Goal: Information Seeking & Learning: Learn about a topic

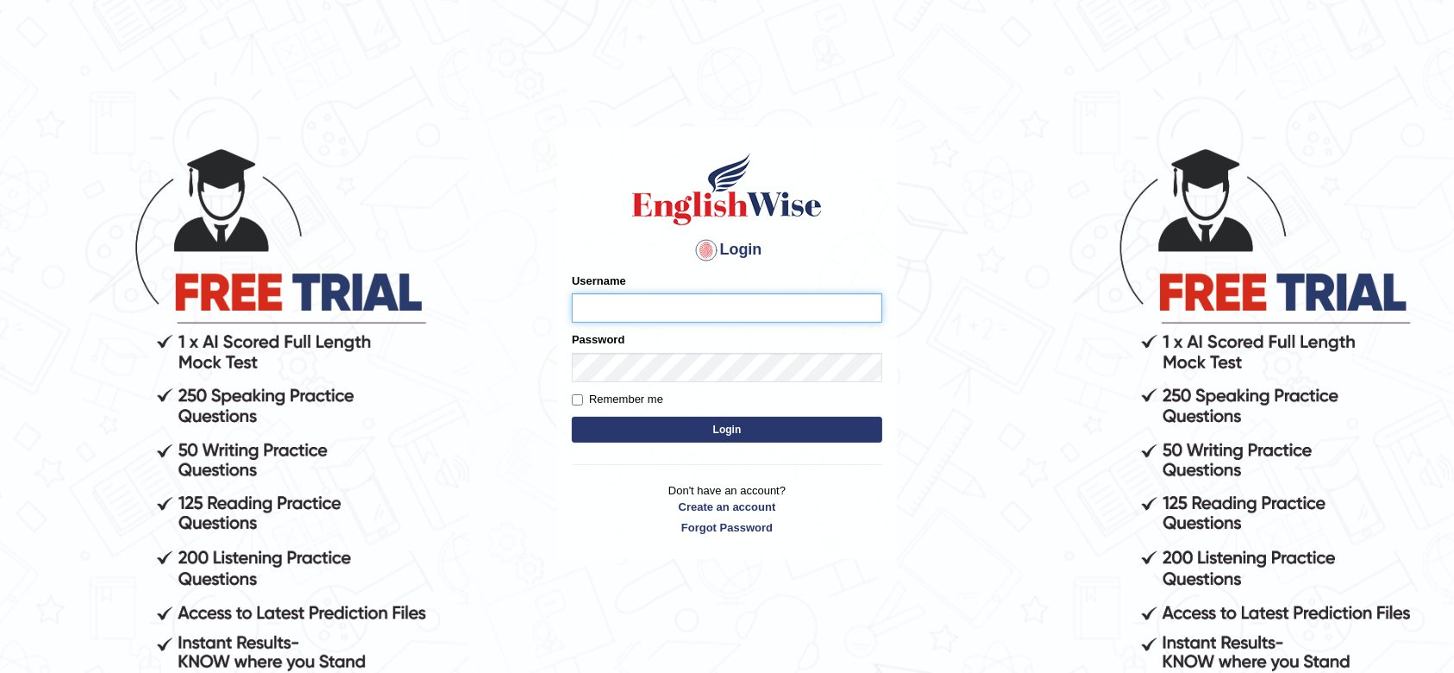
type input "maysi"
click at [732, 430] on button "Login" at bounding box center [727, 429] width 310 height 26
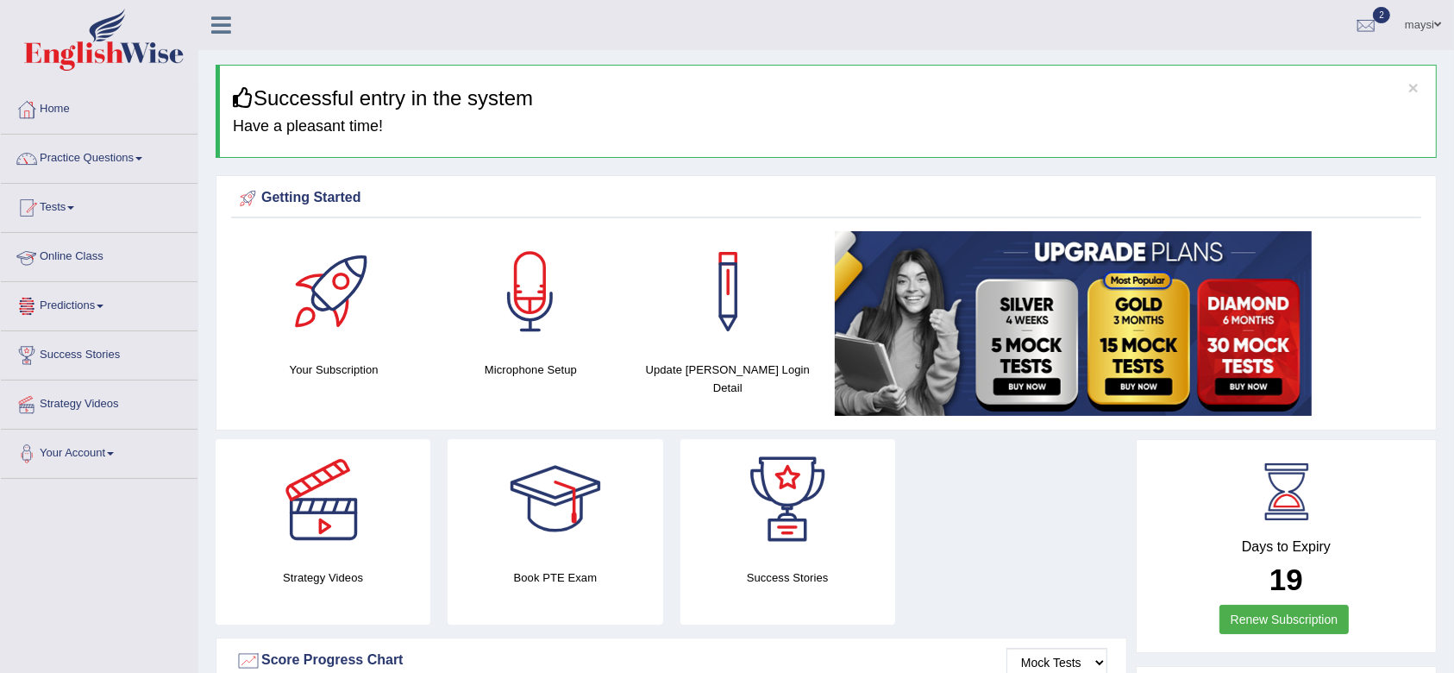
click at [72, 259] on link "Online Class" at bounding box center [99, 254] width 197 height 43
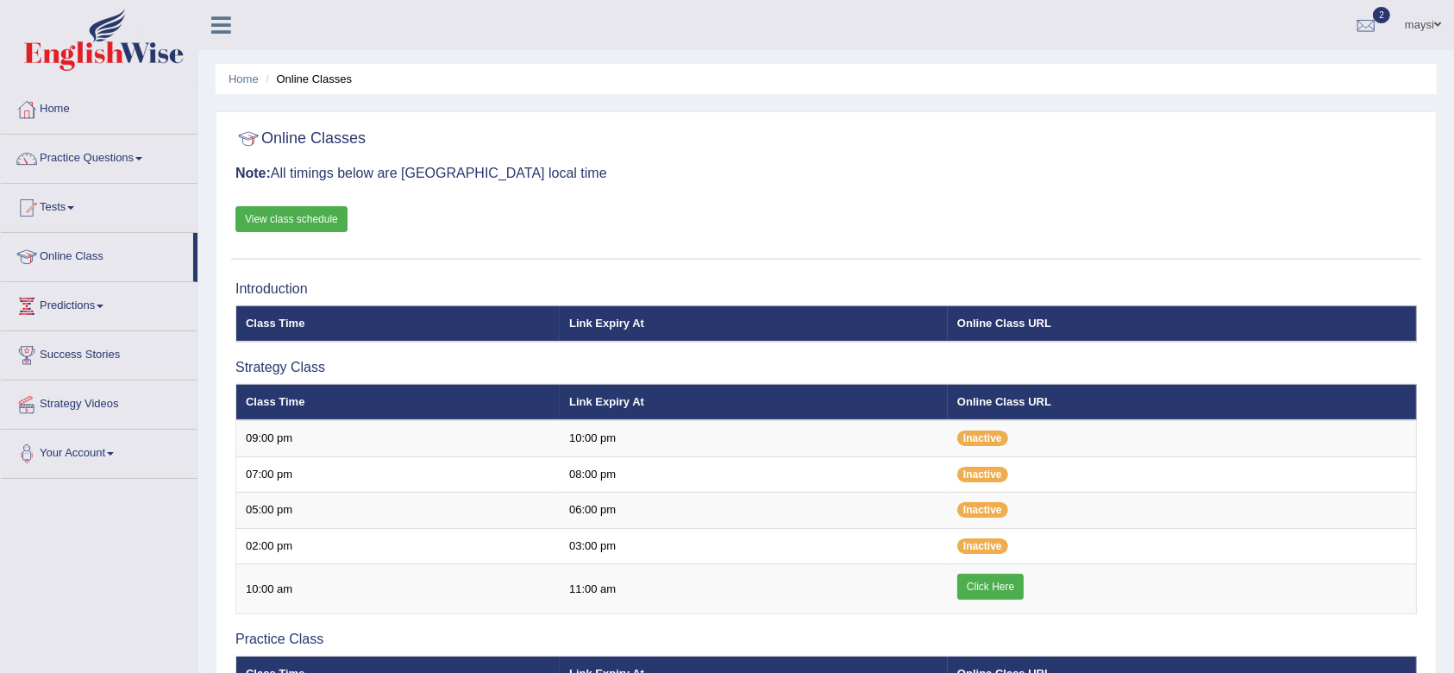
click at [307, 210] on link "View class schedule" at bounding box center [291, 219] width 112 height 26
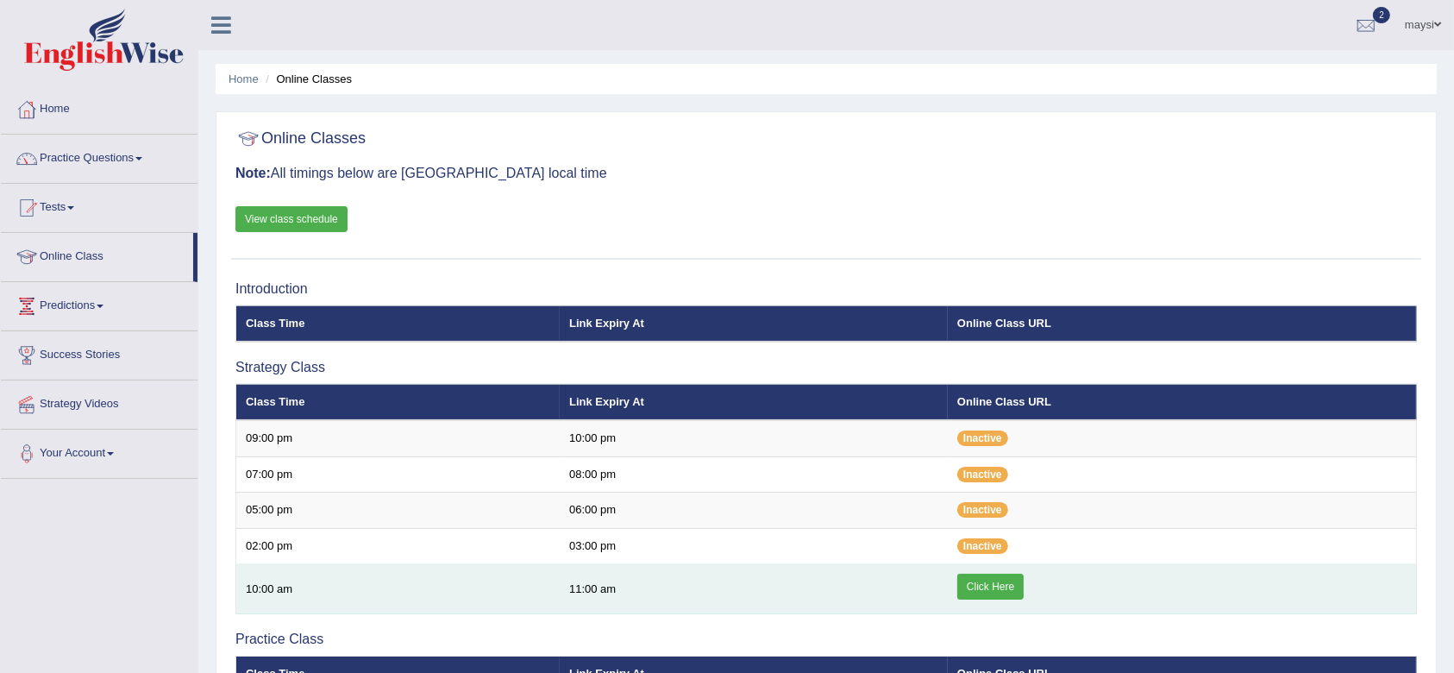
click at [1004, 575] on link "Click Here" at bounding box center [990, 586] width 66 height 26
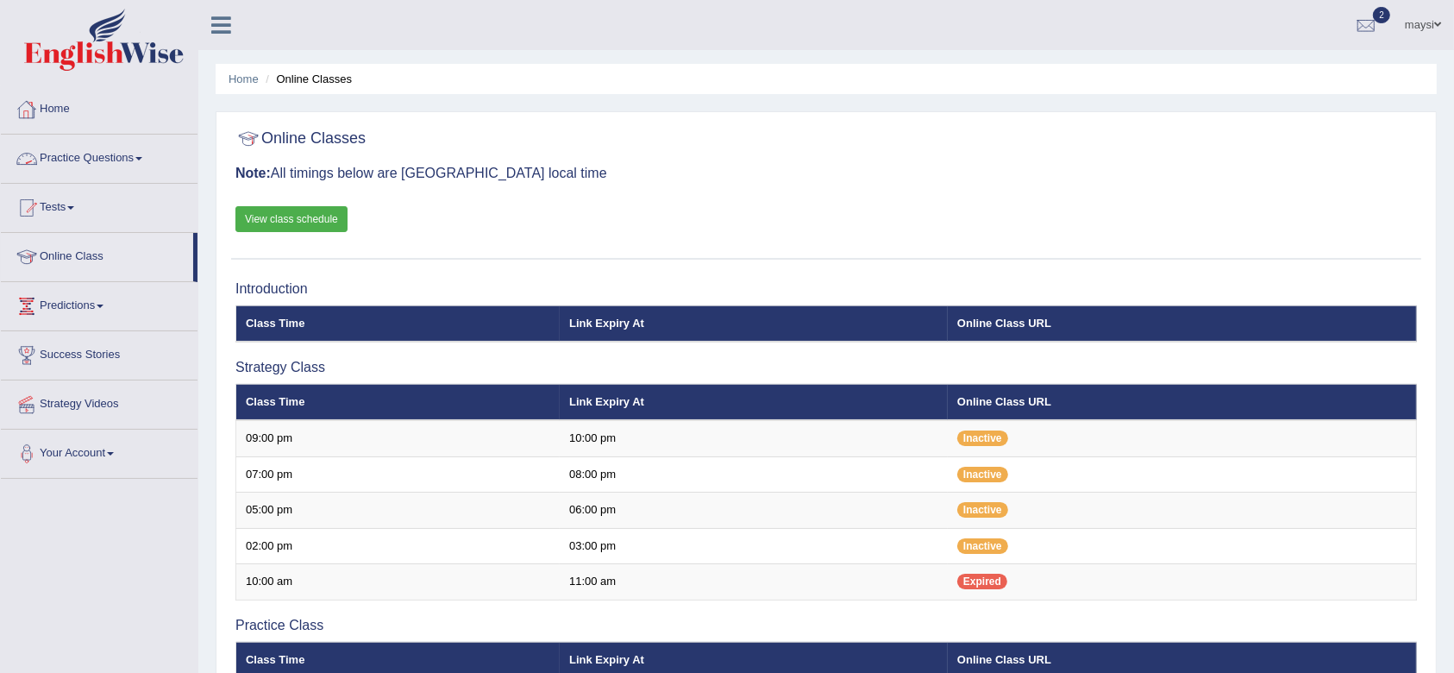
click at [70, 148] on link "Practice Questions" at bounding box center [99, 156] width 197 height 43
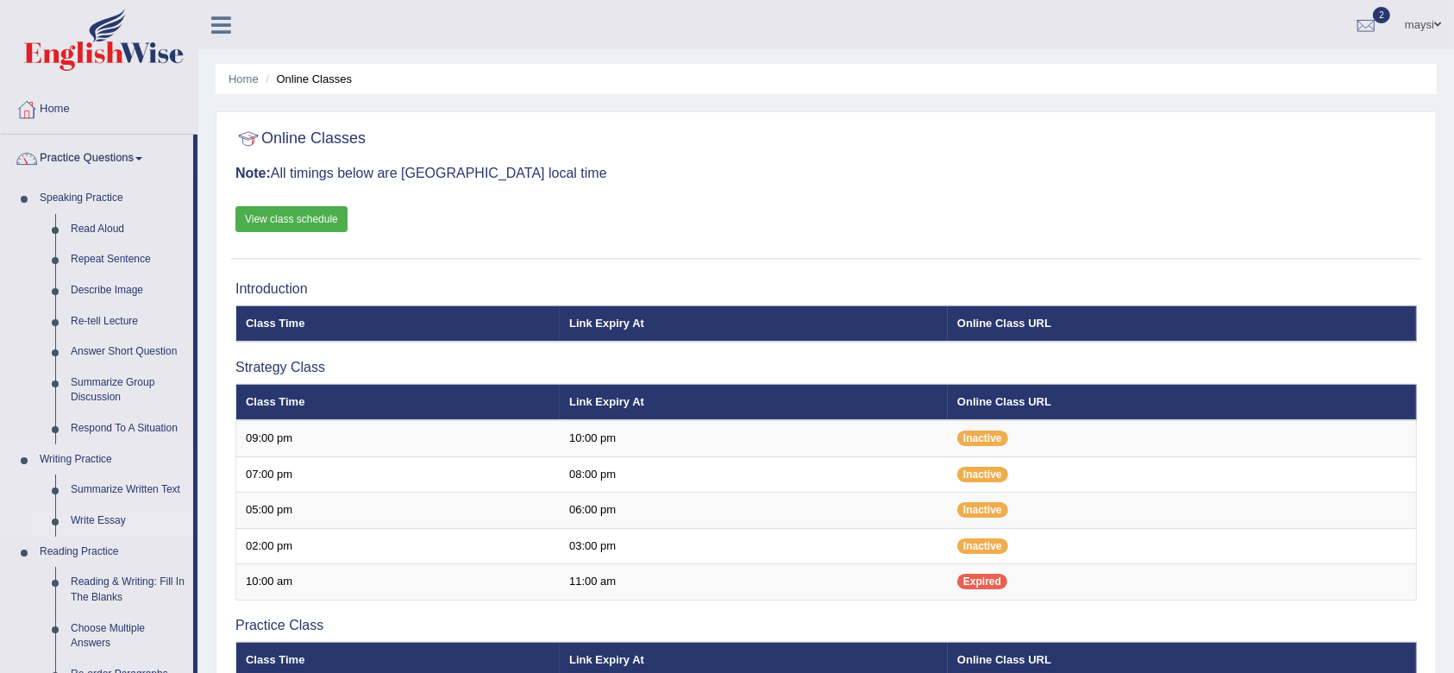
click at [95, 516] on link "Write Essay" at bounding box center [128, 520] width 130 height 31
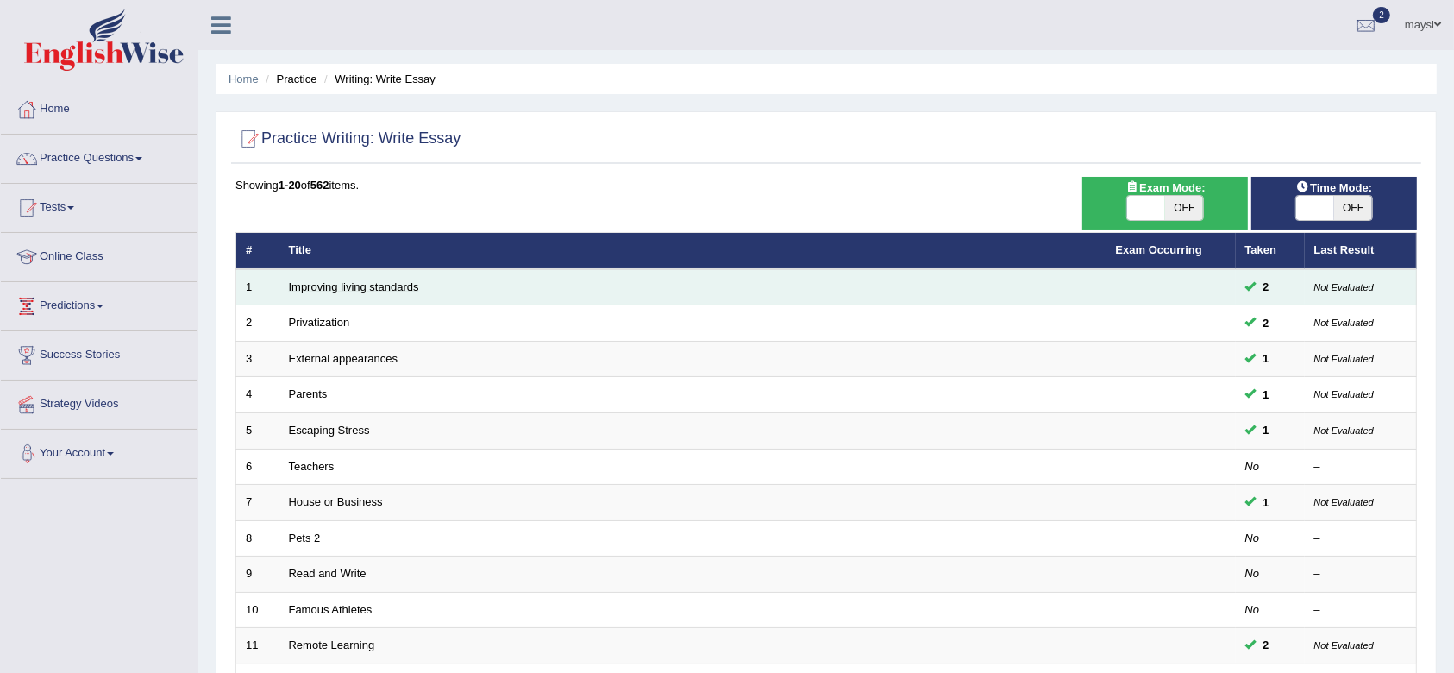
click at [361, 285] on link "Improving living standards" at bounding box center [354, 286] width 130 height 13
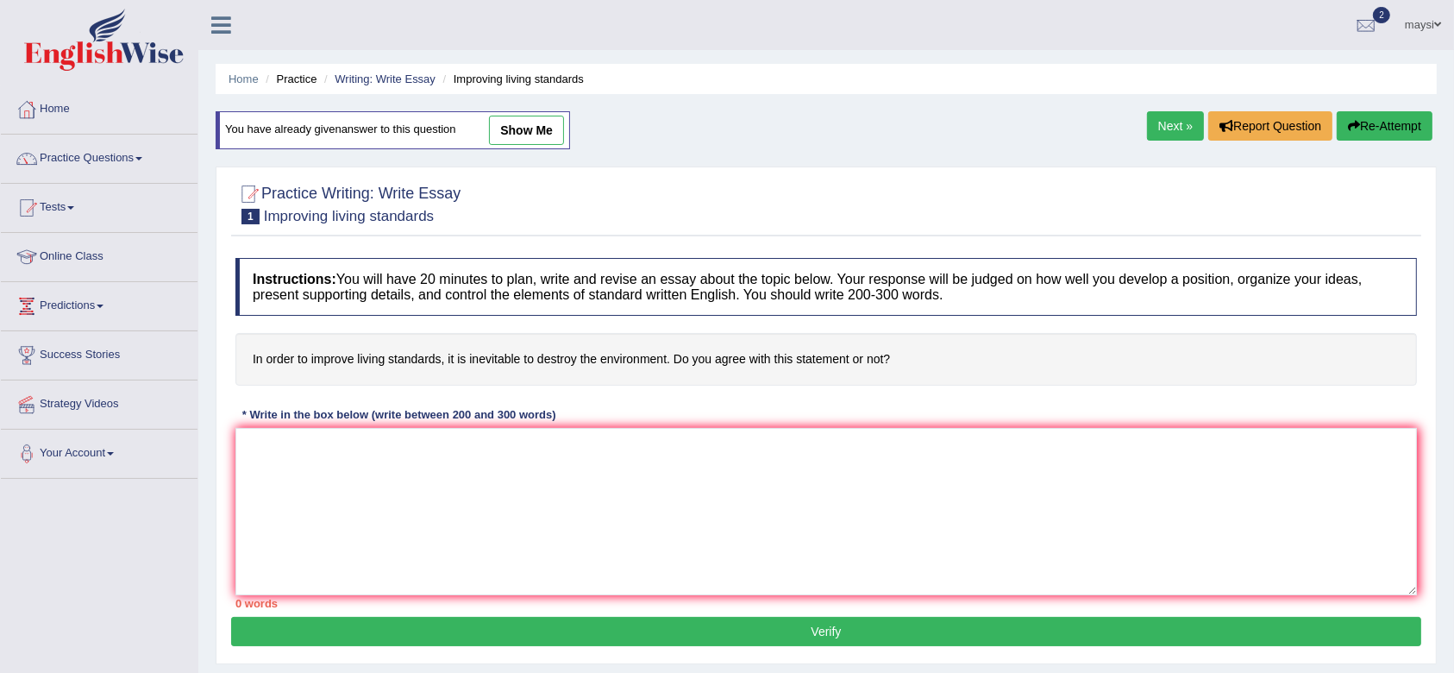
click at [523, 131] on link "show me" at bounding box center [526, 130] width 75 height 29
type textarea "The increasing influence of improving living standards in modern era is indirec…"
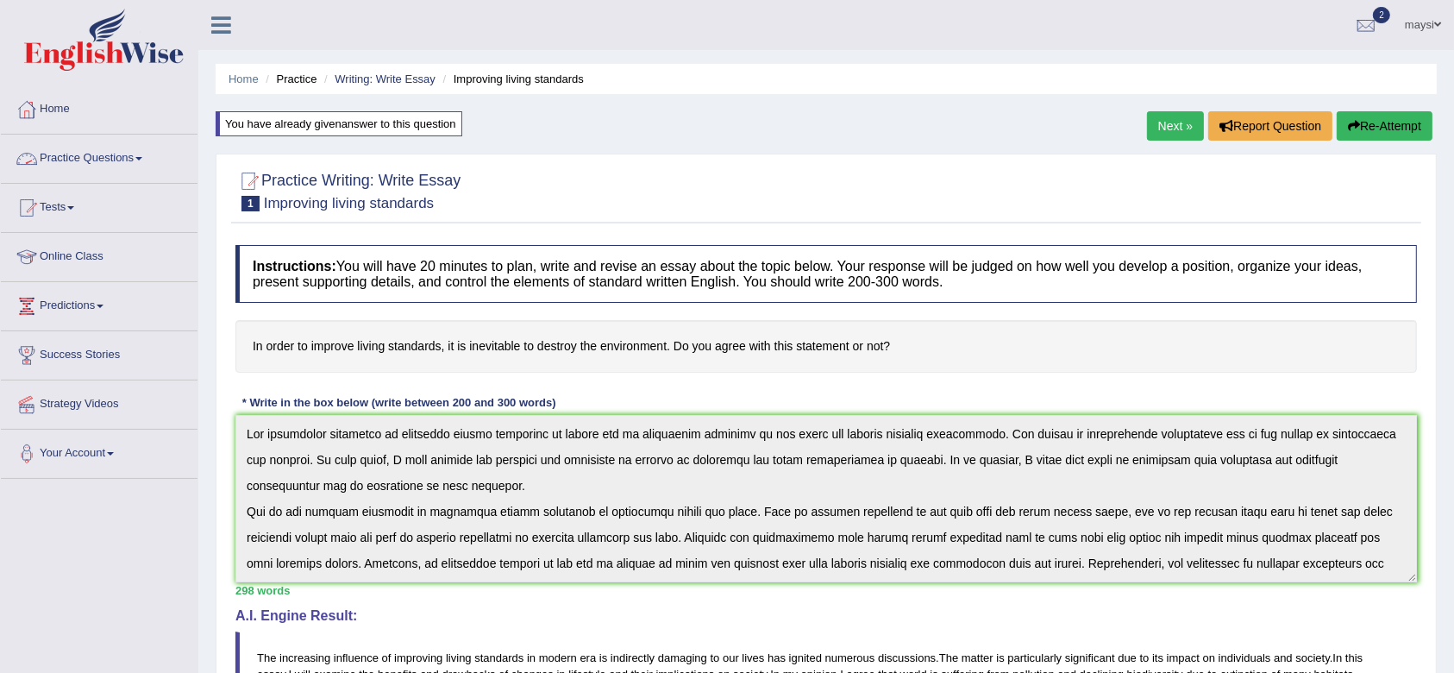
click at [84, 162] on link "Practice Questions" at bounding box center [99, 156] width 197 height 43
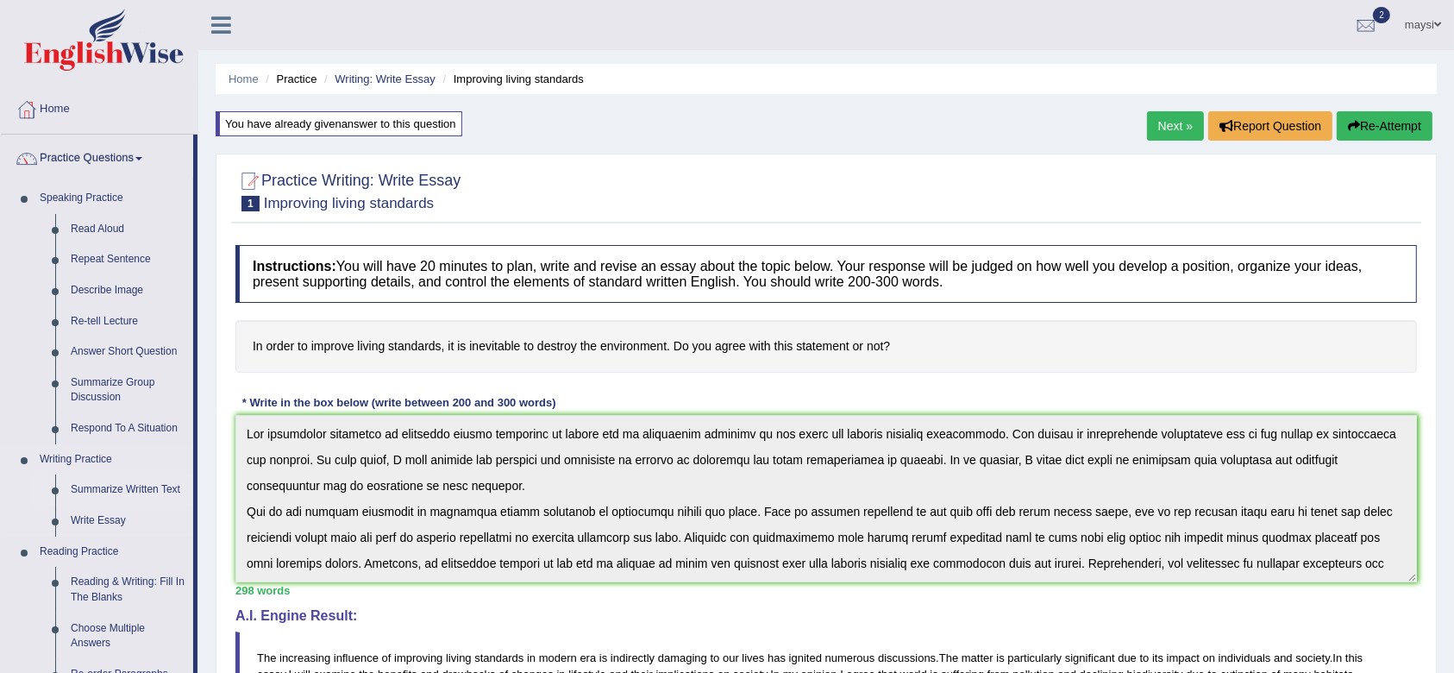
click at [118, 485] on link "Summarize Written Text" at bounding box center [128, 489] width 130 height 31
